Goal: Information Seeking & Learning: Learn about a topic

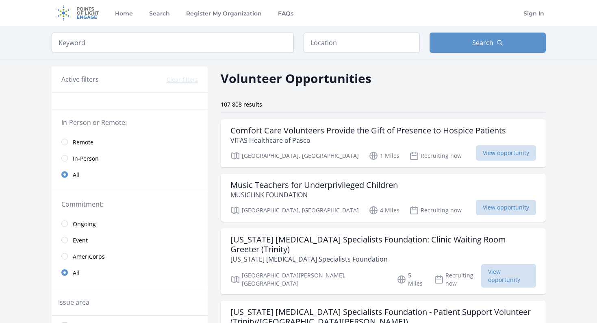
click at [65, 141] on input "radio" at bounding box center [64, 142] width 6 height 6
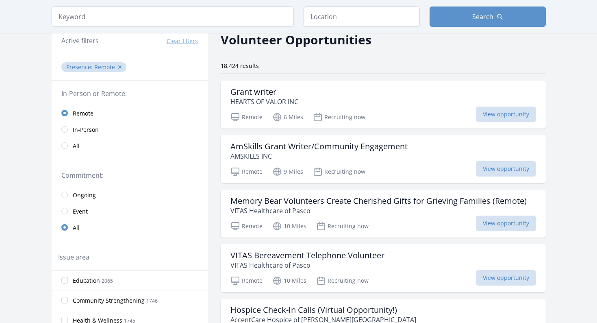
scroll to position [30, 0]
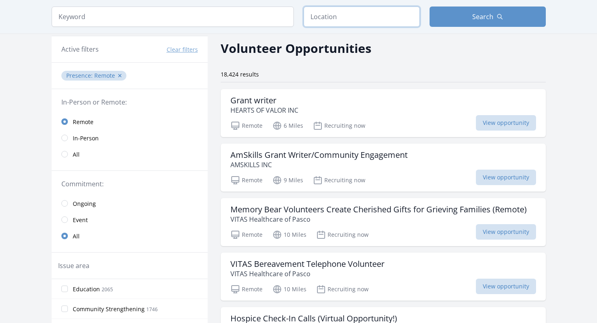
click at [363, 14] on input "text" at bounding box center [361, 16] width 116 height 20
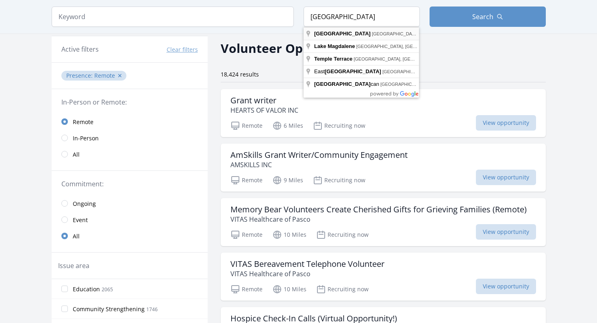
type input "[GEOGRAPHIC_DATA], [GEOGRAPHIC_DATA], [GEOGRAPHIC_DATA]"
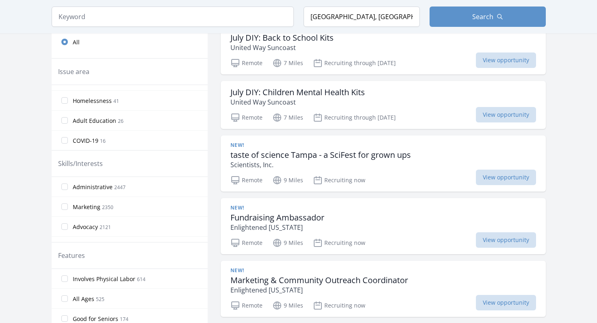
scroll to position [250, 0]
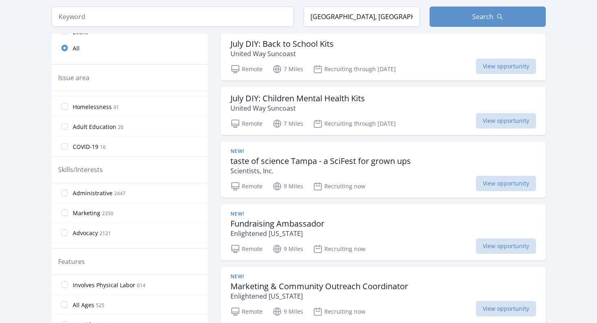
click at [66, 192] on input "Administrative 2447" at bounding box center [64, 192] width 6 height 6
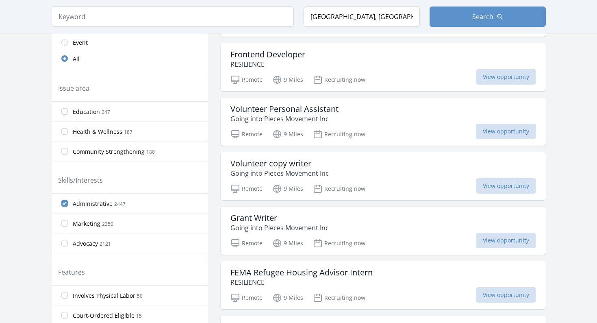
scroll to position [236, 0]
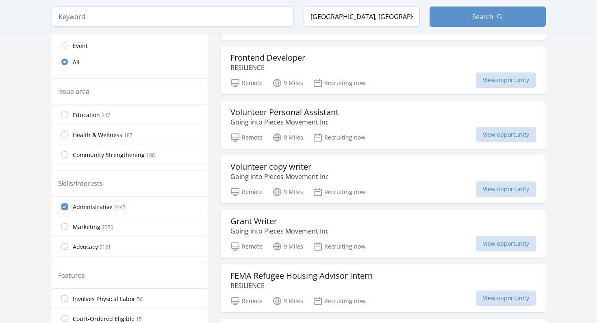
click at [65, 226] on input "Marketing 2350" at bounding box center [64, 226] width 6 height 6
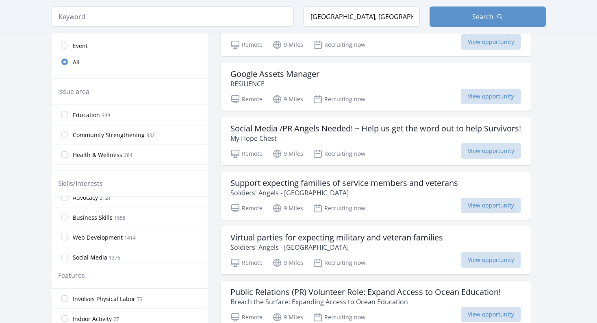
scroll to position [53, 0]
click at [63, 212] on input "Business Skills 1558" at bounding box center [64, 213] width 6 height 6
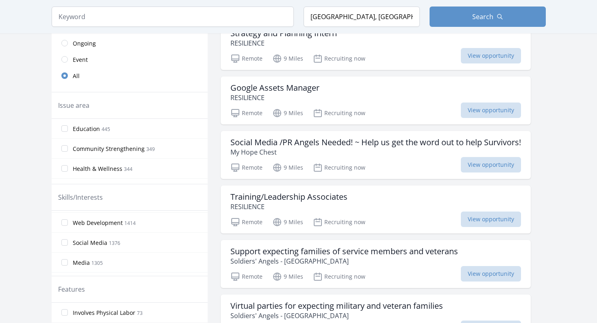
scroll to position [89, 0]
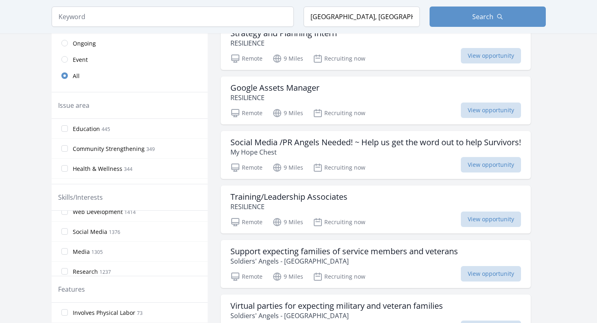
click at [65, 229] on input "Social Media 1376" at bounding box center [64, 231] width 6 height 6
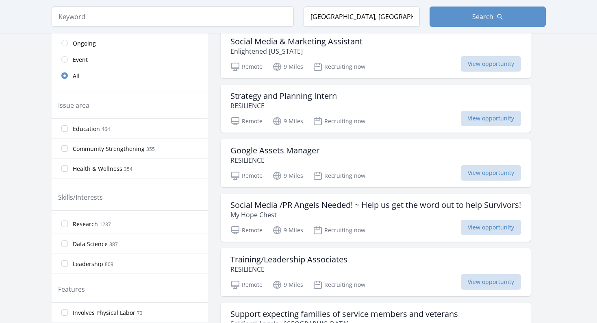
scroll to position [136, 0]
click at [64, 221] on input "Research 1237" at bounding box center [64, 223] width 6 height 6
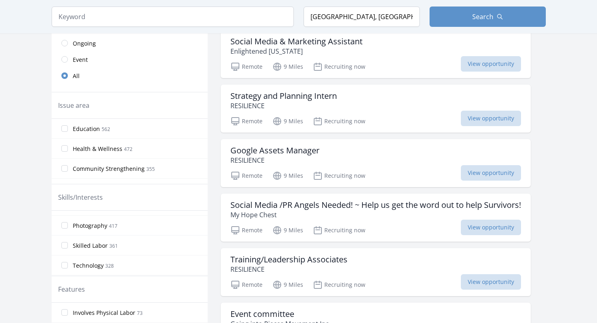
scroll to position [257, 0]
click at [65, 222] on input "Human Resources 462" at bounding box center [64, 222] width 6 height 6
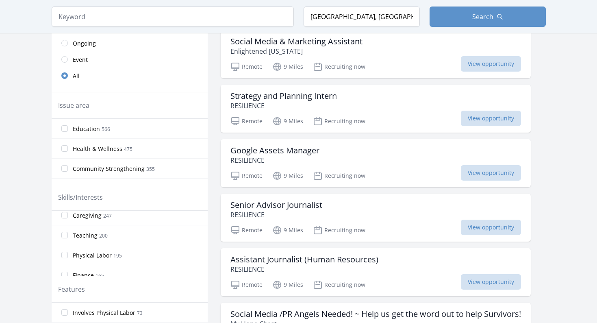
scroll to position [379, 0]
click at [65, 218] on input "Caregiving 247" at bounding box center [64, 219] width 6 height 6
click at [63, 232] on input "Caregiving 247" at bounding box center [64, 232] width 6 height 6
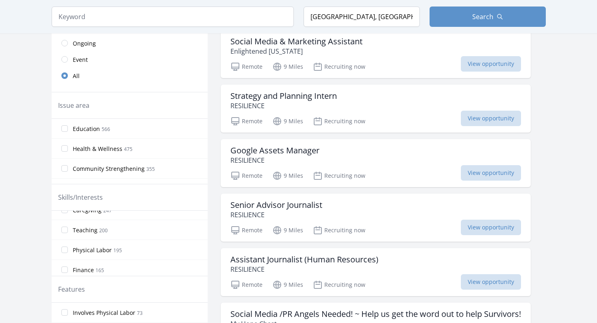
click at [65, 229] on input "Teaching 200" at bounding box center [64, 229] width 6 height 6
click at [65, 216] on input "Finance 165" at bounding box center [64, 216] width 6 height 6
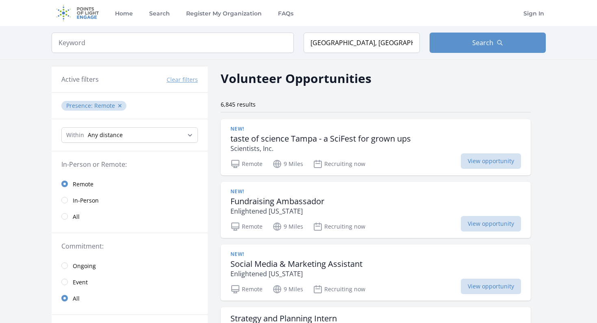
scroll to position [0, 0]
click at [160, 41] on input "search" at bounding box center [173, 42] width 242 height 20
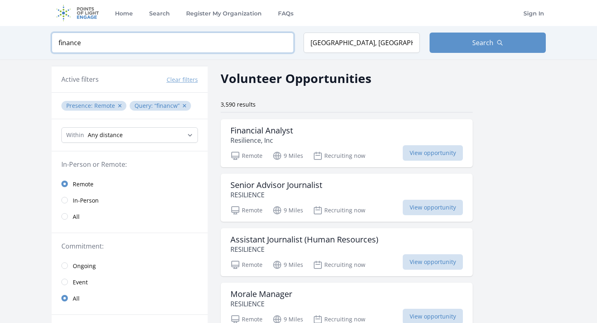
click button "submit" at bounding box center [0, 0] width 0 height 0
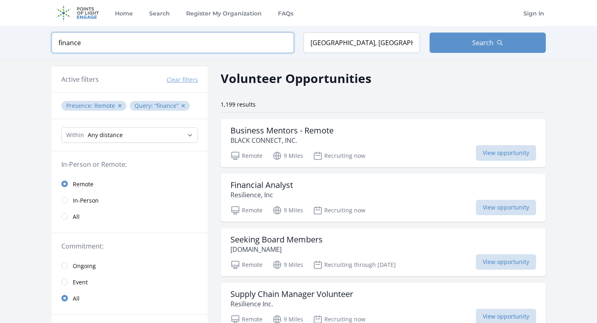
drag, startPoint x: 85, startPoint y: 44, endPoint x: 39, endPoint y: 43, distance: 45.5
click at [39, 43] on div "Keyword finance Location [GEOGRAPHIC_DATA], [GEOGRAPHIC_DATA], [GEOGRAPHIC_DATA…" at bounding box center [299, 42] width 520 height 33
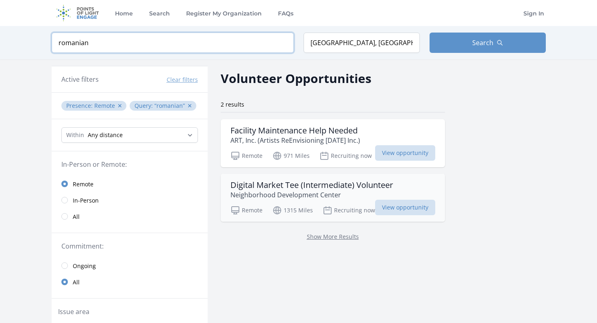
type input "romanian"
click at [282, 185] on h3 "Digital Market Tee (Intermediate) Volunteer" at bounding box center [311, 185] width 162 height 10
click at [370, 39] on input "[GEOGRAPHIC_DATA], [GEOGRAPHIC_DATA], [GEOGRAPHIC_DATA]" at bounding box center [361, 42] width 116 height 20
click at [187, 105] on button "✕" at bounding box center [189, 106] width 5 height 8
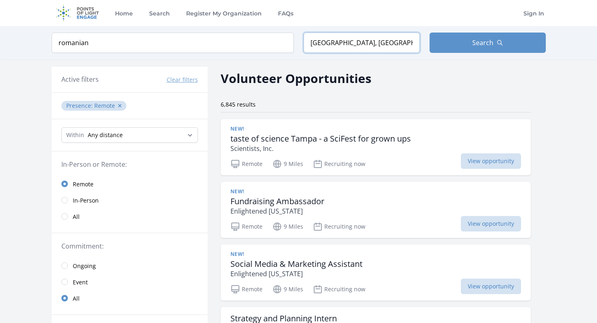
click at [325, 46] on input "[GEOGRAPHIC_DATA], [GEOGRAPHIC_DATA], [GEOGRAPHIC_DATA]" at bounding box center [361, 42] width 116 height 20
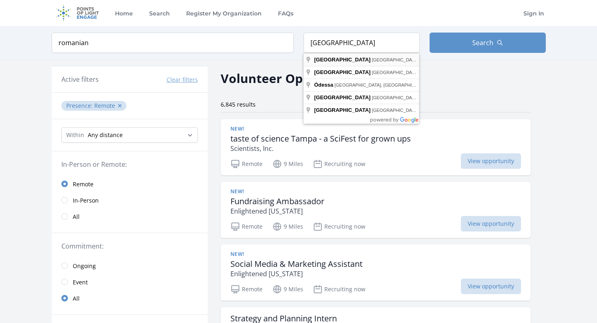
type input "[GEOGRAPHIC_DATA], [GEOGRAPHIC_DATA], [GEOGRAPHIC_DATA]"
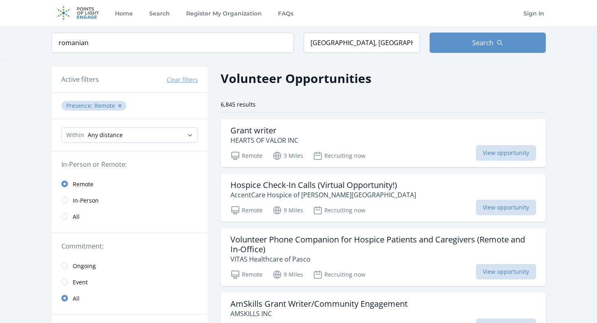
click at [64, 265] on input "radio" at bounding box center [64, 265] width 6 height 6
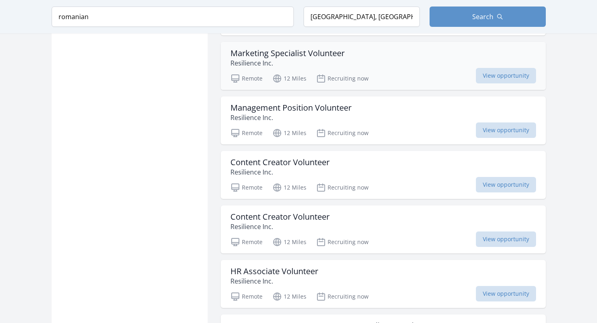
scroll to position [795, 0]
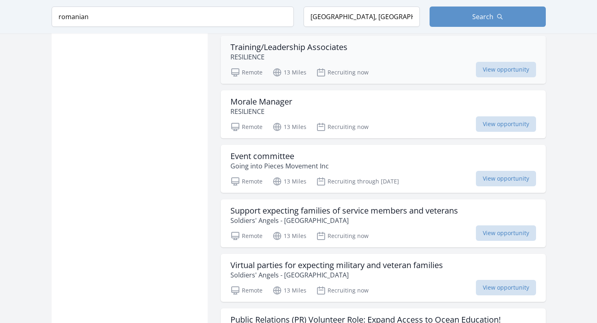
scroll to position [1755, 0]
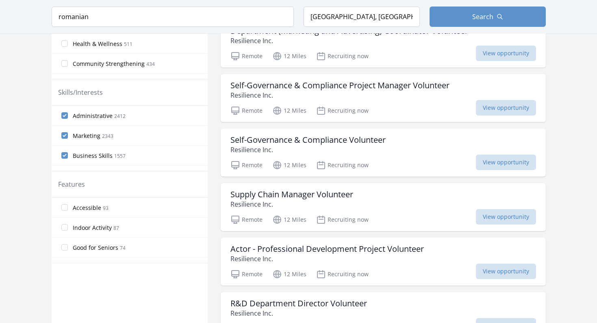
scroll to position [242, 0]
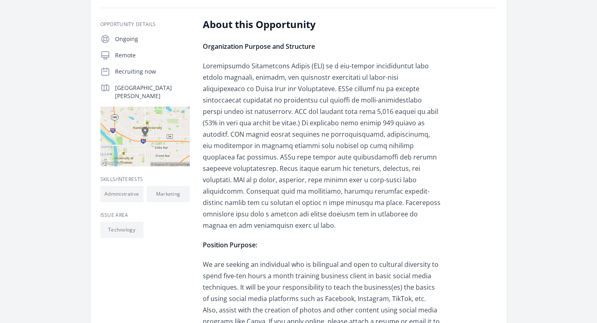
scroll to position [157, 0]
